Goal: Use online tool/utility: Use online tool/utility

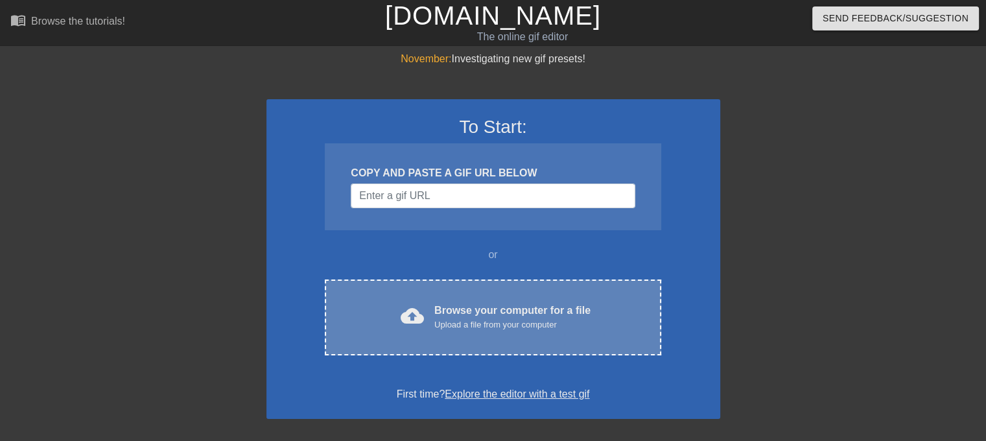
click at [484, 316] on div "Browse your computer for a file Upload a file from your computer" at bounding box center [512, 317] width 156 height 29
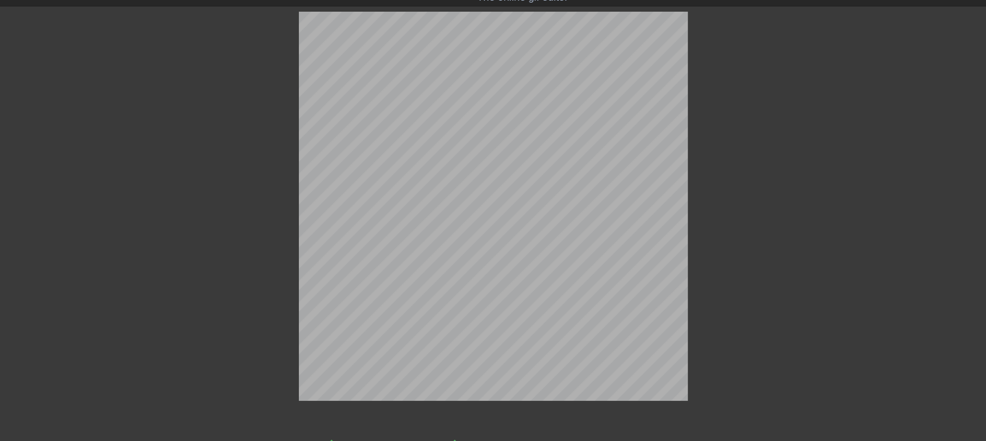
scroll to position [58, 0]
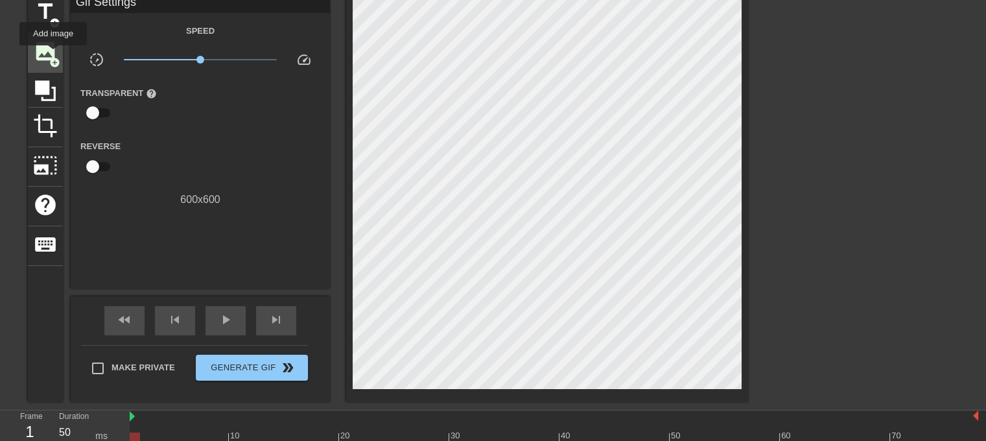
click at [53, 57] on span "add_circle" at bounding box center [54, 62] width 11 height 11
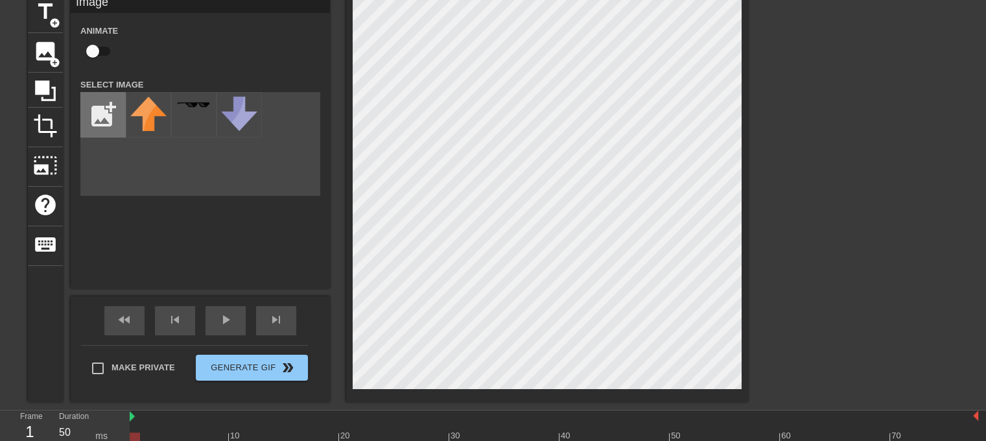
click at [116, 116] on input "file" at bounding box center [103, 115] width 44 height 44
type input "C:\fakepath\Gemini_Generated_Image_k6um2yk6um2yk6um.png"
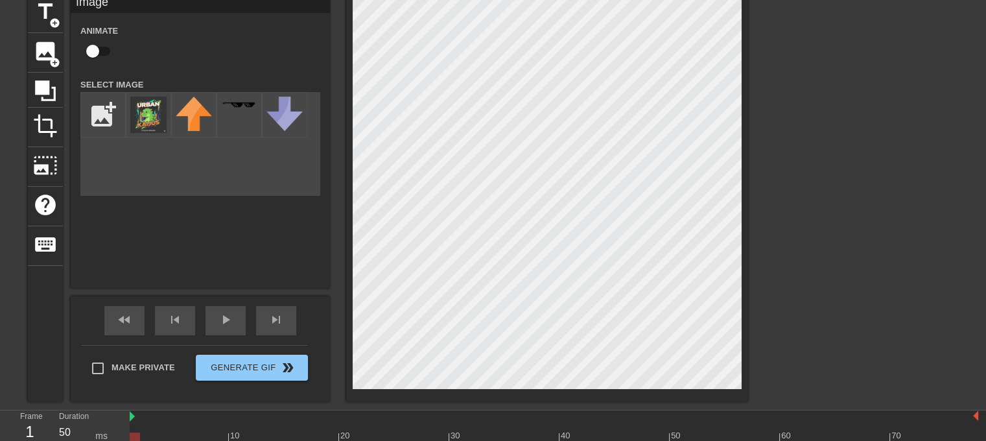
click at [217, 385] on div "title add_circle image add_circle crop photo_size_select_large help keyboard Im…" at bounding box center [388, 198] width 720 height 409
click at [147, 122] on img at bounding box center [148, 115] width 36 height 36
click at [919, 374] on div "title add_circle image add_circle crop photo_size_select_large help keyboard Im…" at bounding box center [493, 198] width 986 height 409
click at [757, 389] on div "title add_circle image add_circle crop photo_size_select_large help keyboard Im…" at bounding box center [493, 198] width 986 height 409
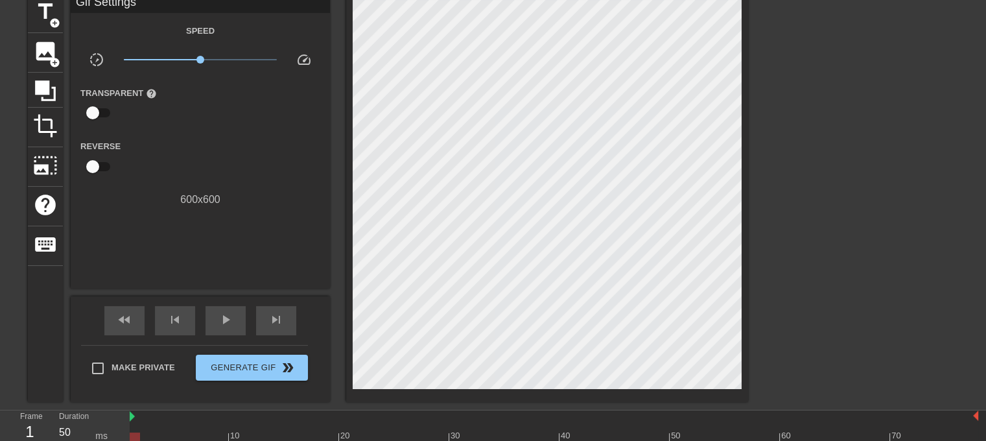
click at [856, 322] on div at bounding box center [861, 188] width 195 height 389
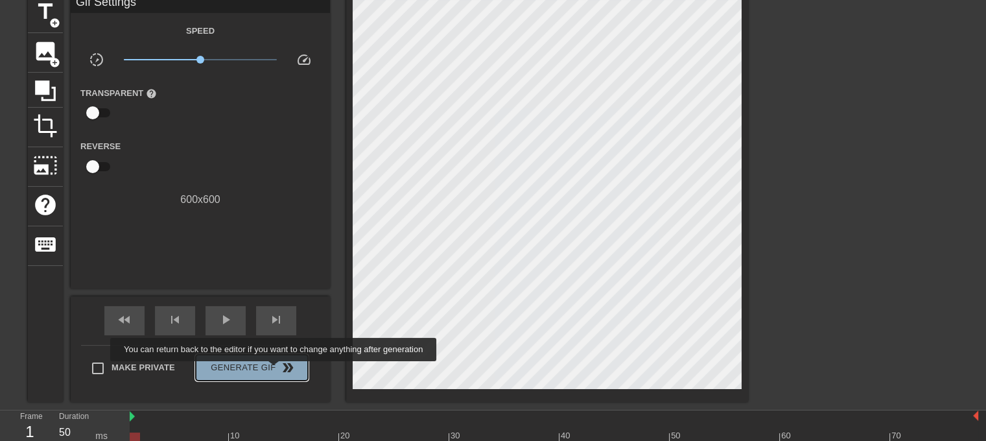
click at [275, 370] on span "Generate Gif double_arrow" at bounding box center [252, 368] width 102 height 16
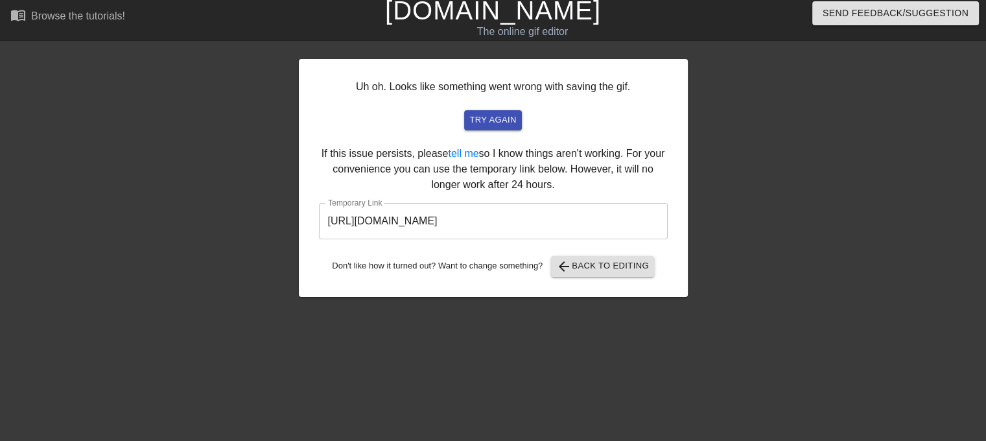
scroll to position [5, 0]
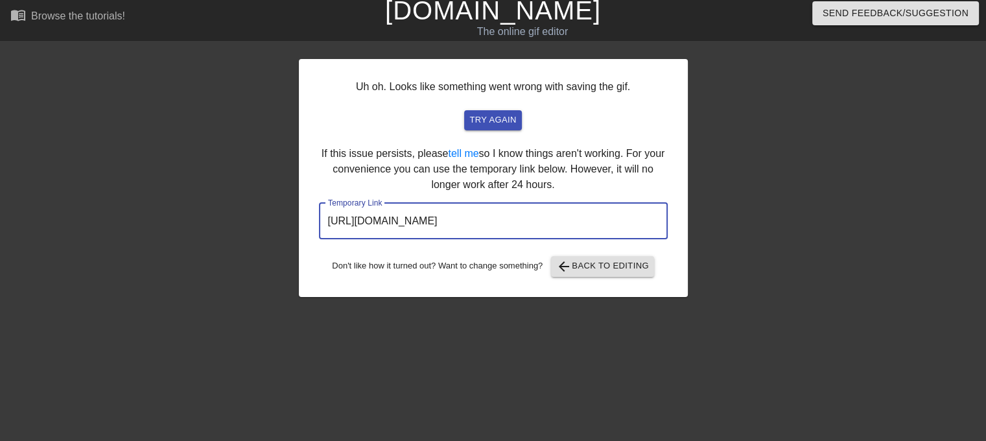
drag, startPoint x: 599, startPoint y: 219, endPoint x: 295, endPoint y: 224, distance: 304.2
click at [295, 224] on div "Uh oh. Looks like something went wrong with saving the gif. try again If this i…" at bounding box center [493, 240] width 986 height 389
